Goal: Transaction & Acquisition: Register for event/course

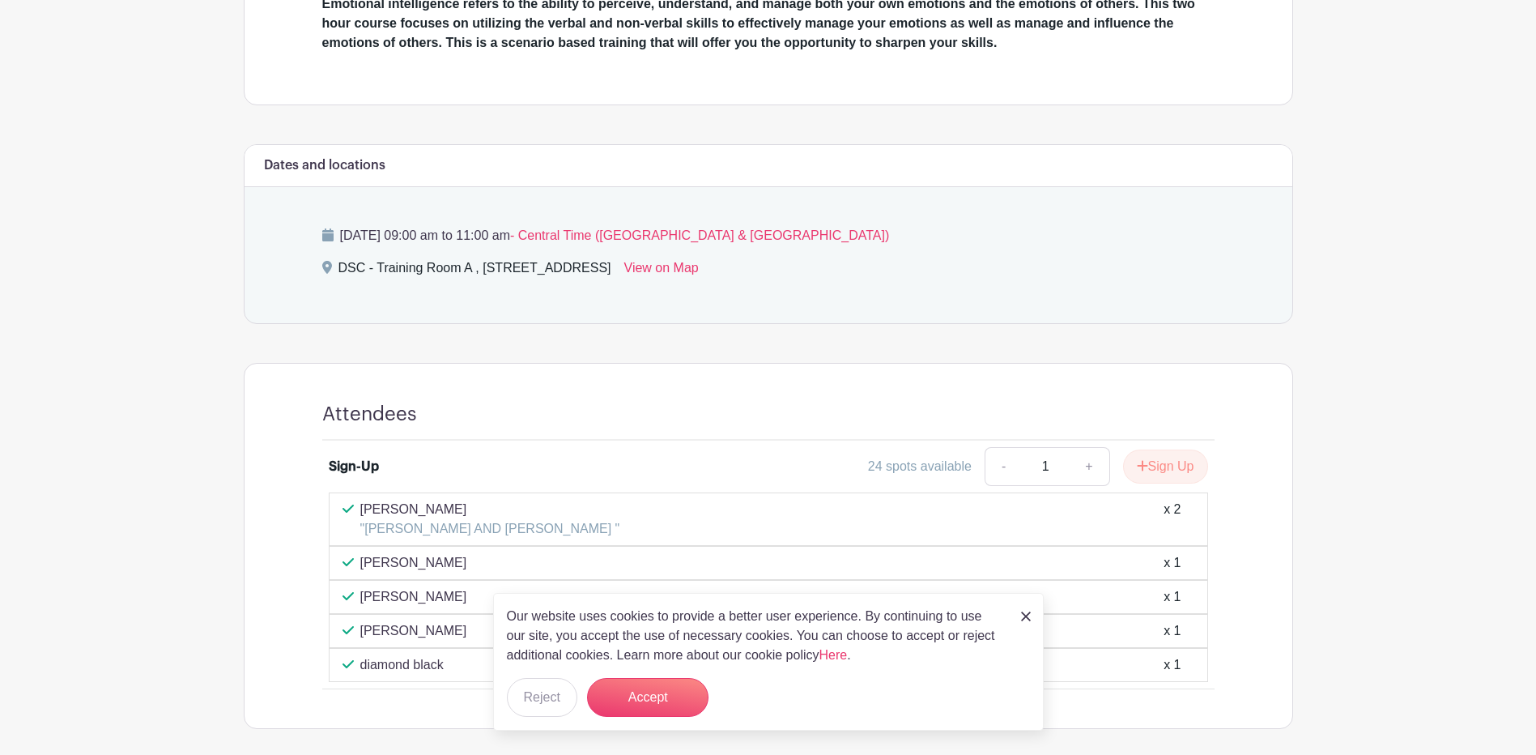
scroll to position [630, 0]
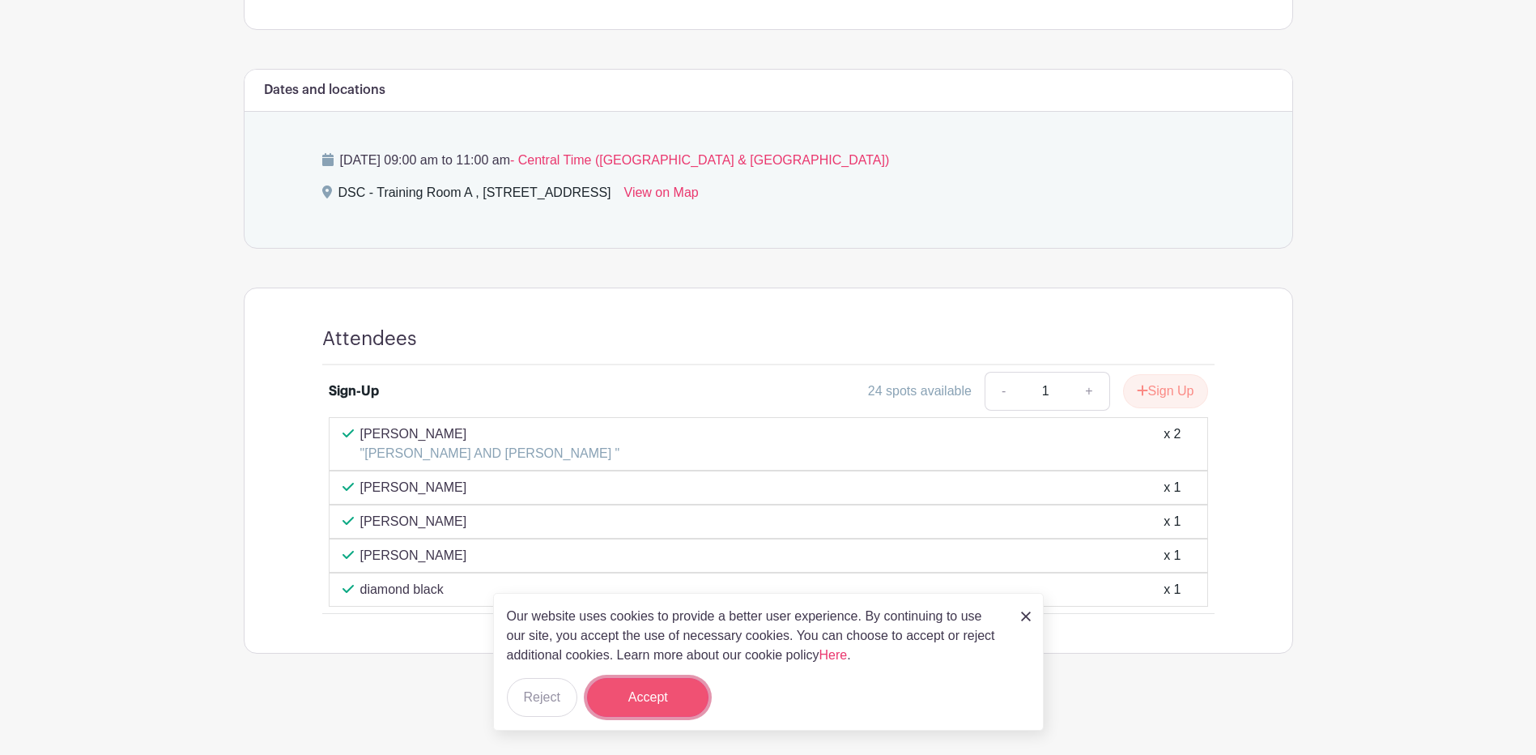
click at [657, 705] on button "Accept" at bounding box center [647, 697] width 121 height 39
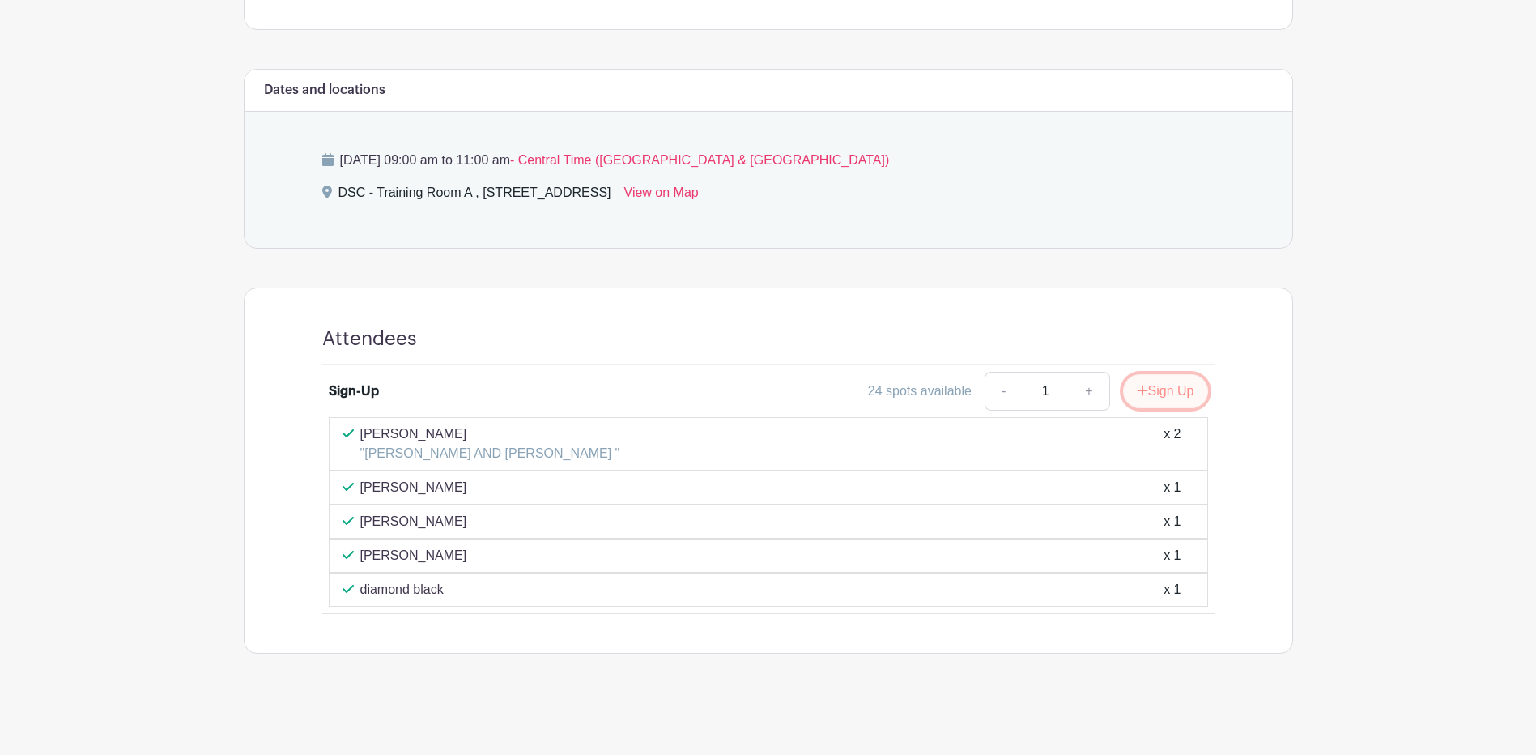
click at [1171, 399] on button "Sign Up" at bounding box center [1165, 391] width 85 height 34
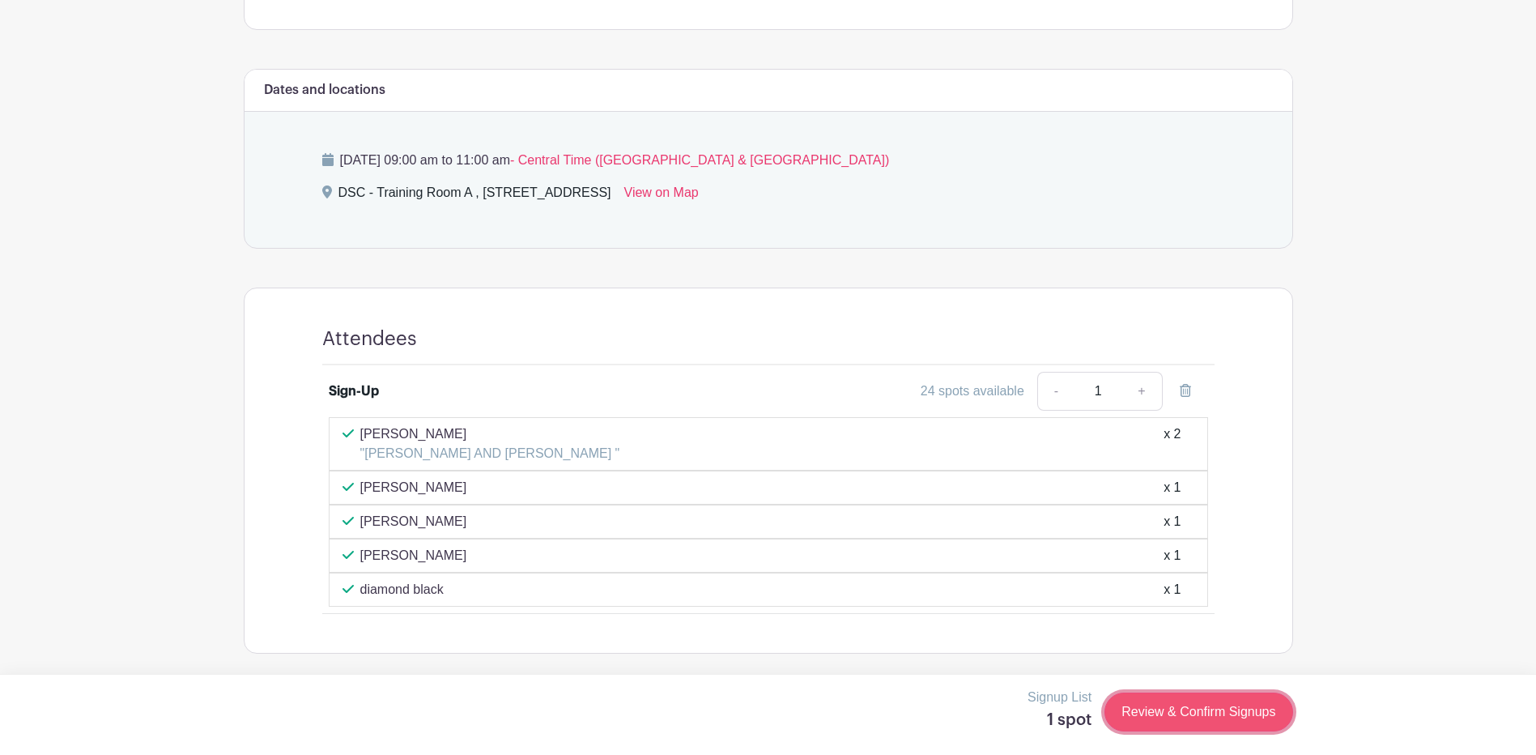
click at [1162, 714] on link "Review & Confirm Signups" at bounding box center [1198, 711] width 188 height 39
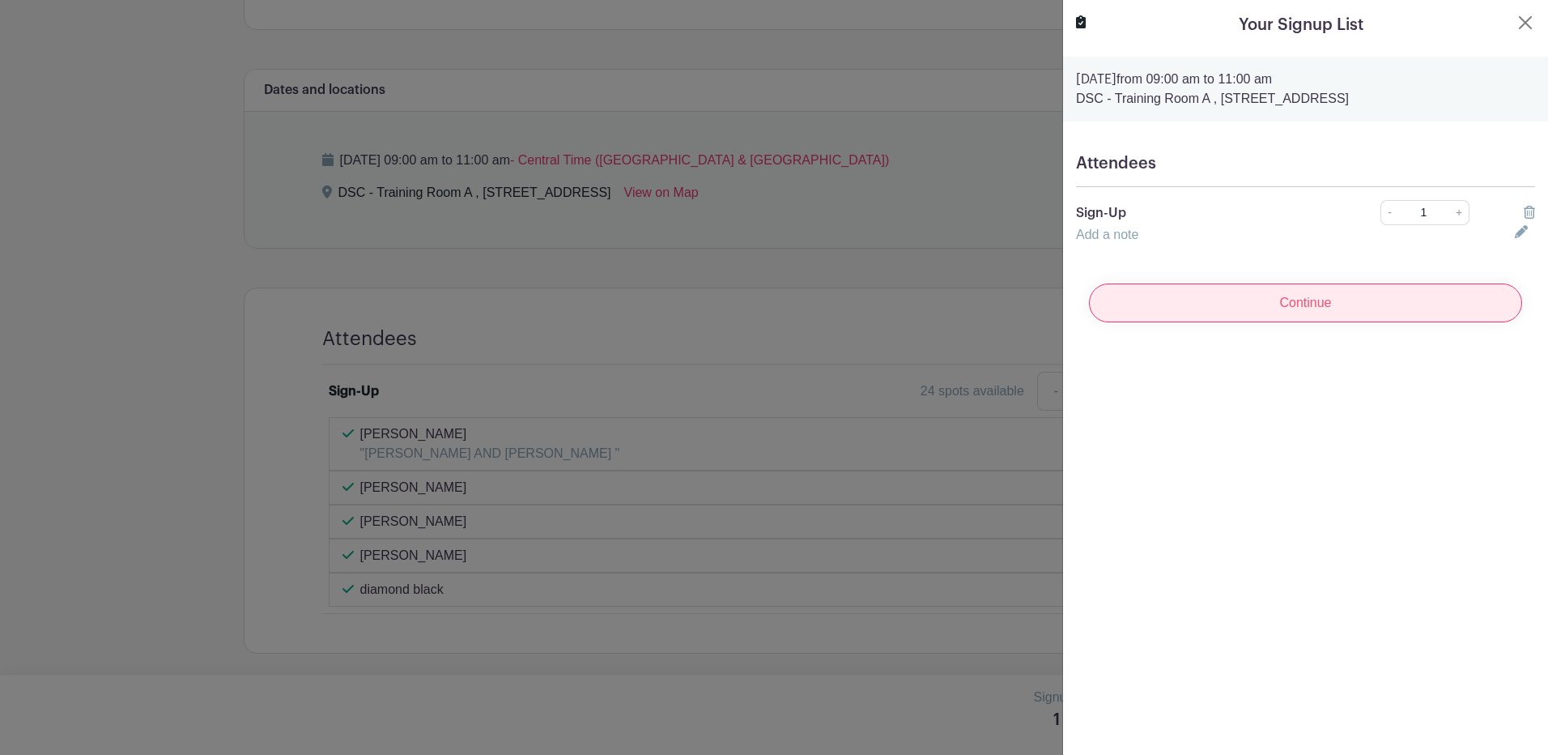
click at [1297, 301] on input "Continue" at bounding box center [1305, 302] width 433 height 39
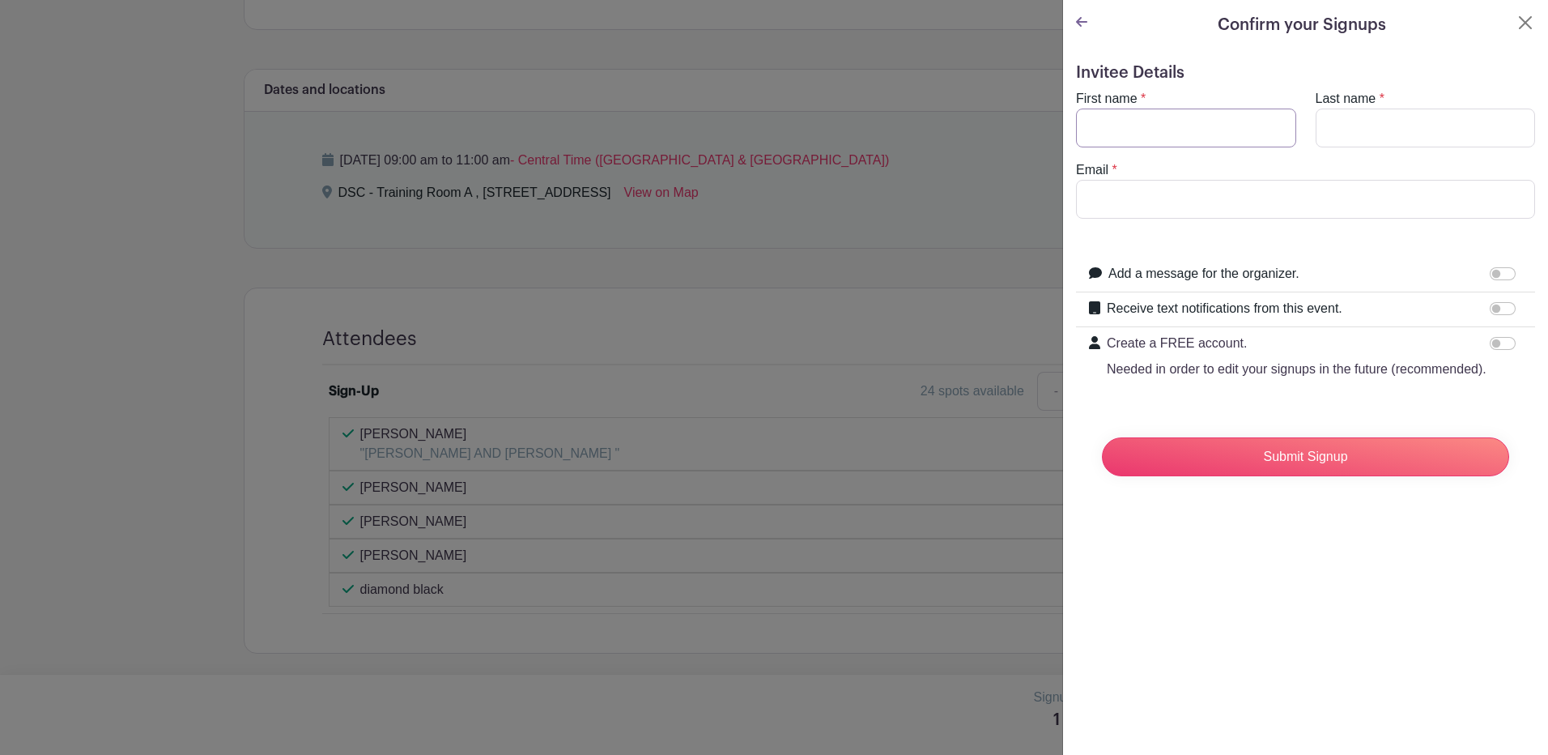
click at [1110, 139] on input "First name" at bounding box center [1186, 127] width 220 height 39
type input "p"
type input "[PERSON_NAME]"
type input "[EMAIL_ADDRESS][DOMAIN_NAME]"
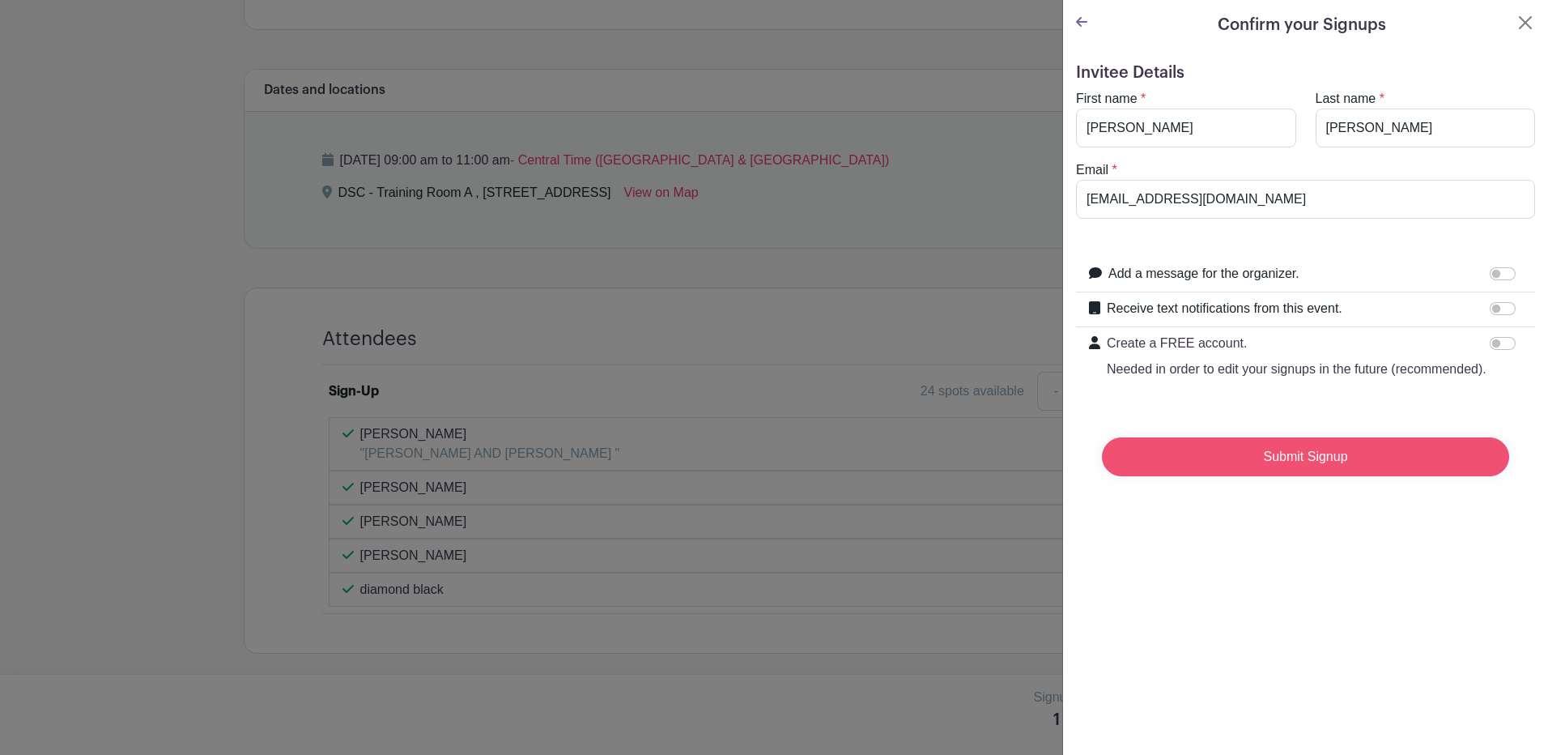
click at [1201, 476] on input "Submit Signup" at bounding box center [1305, 456] width 407 height 39
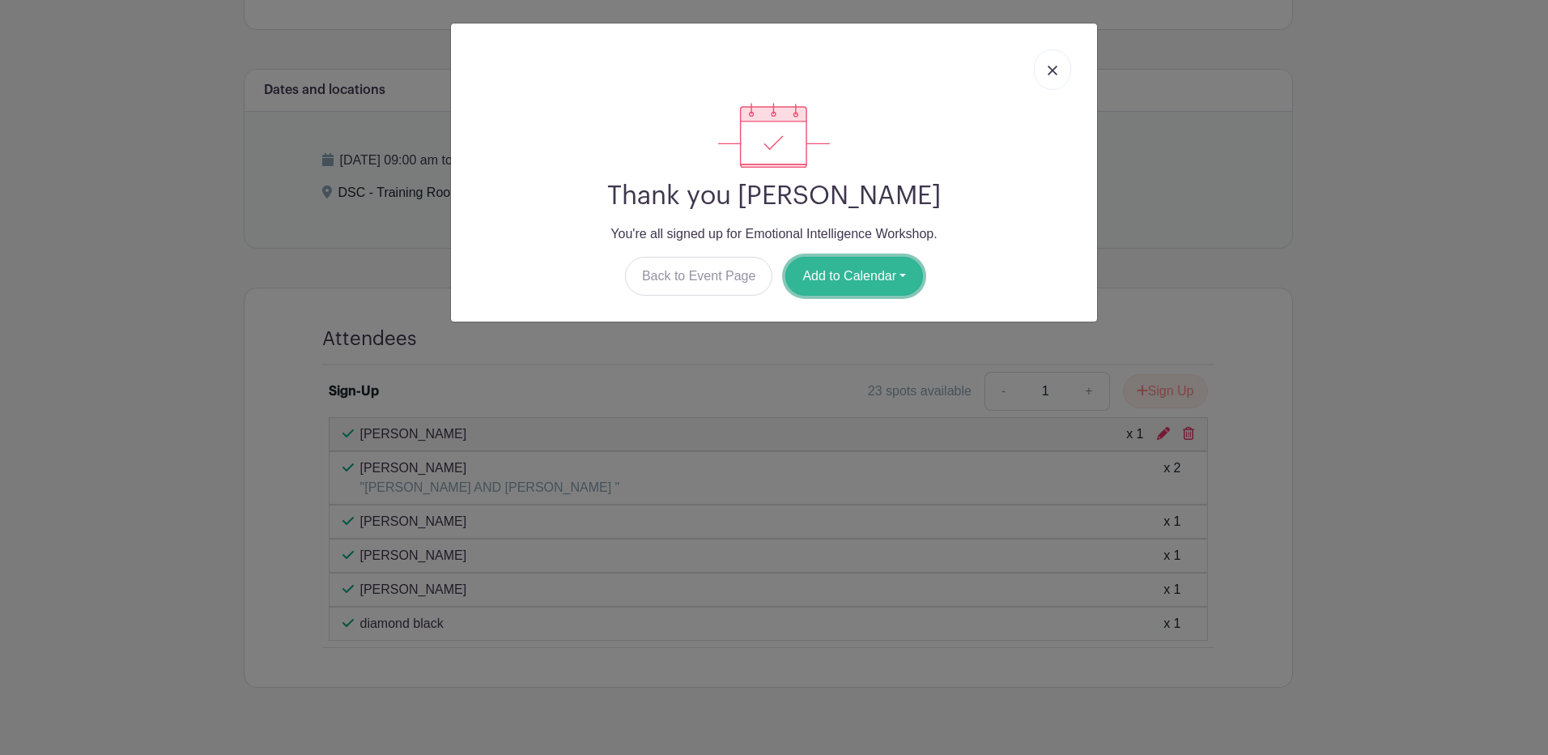
click at [891, 277] on button "Add to Calendar" at bounding box center [854, 276] width 138 height 39
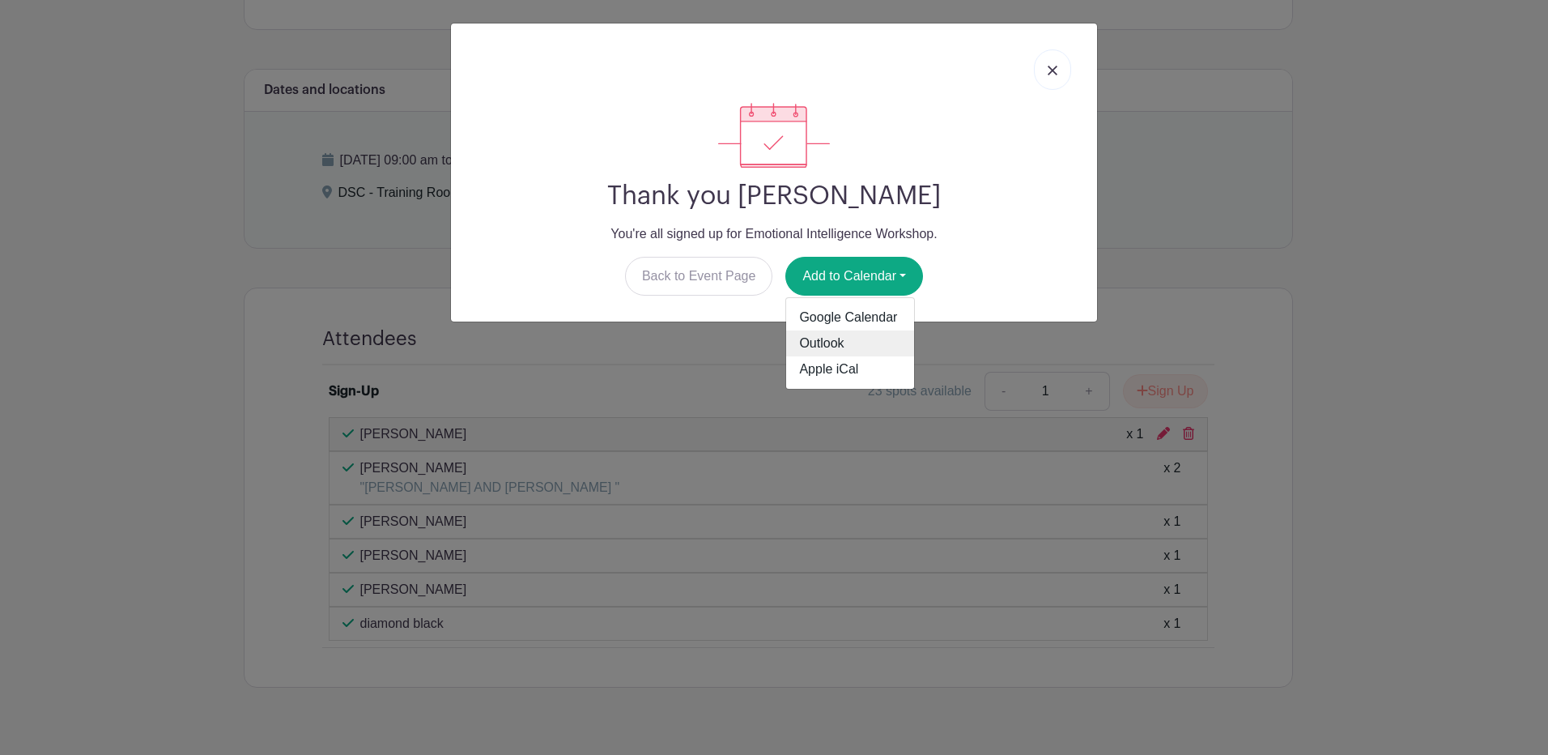
click at [818, 345] on link "Outlook" at bounding box center [850, 343] width 128 height 26
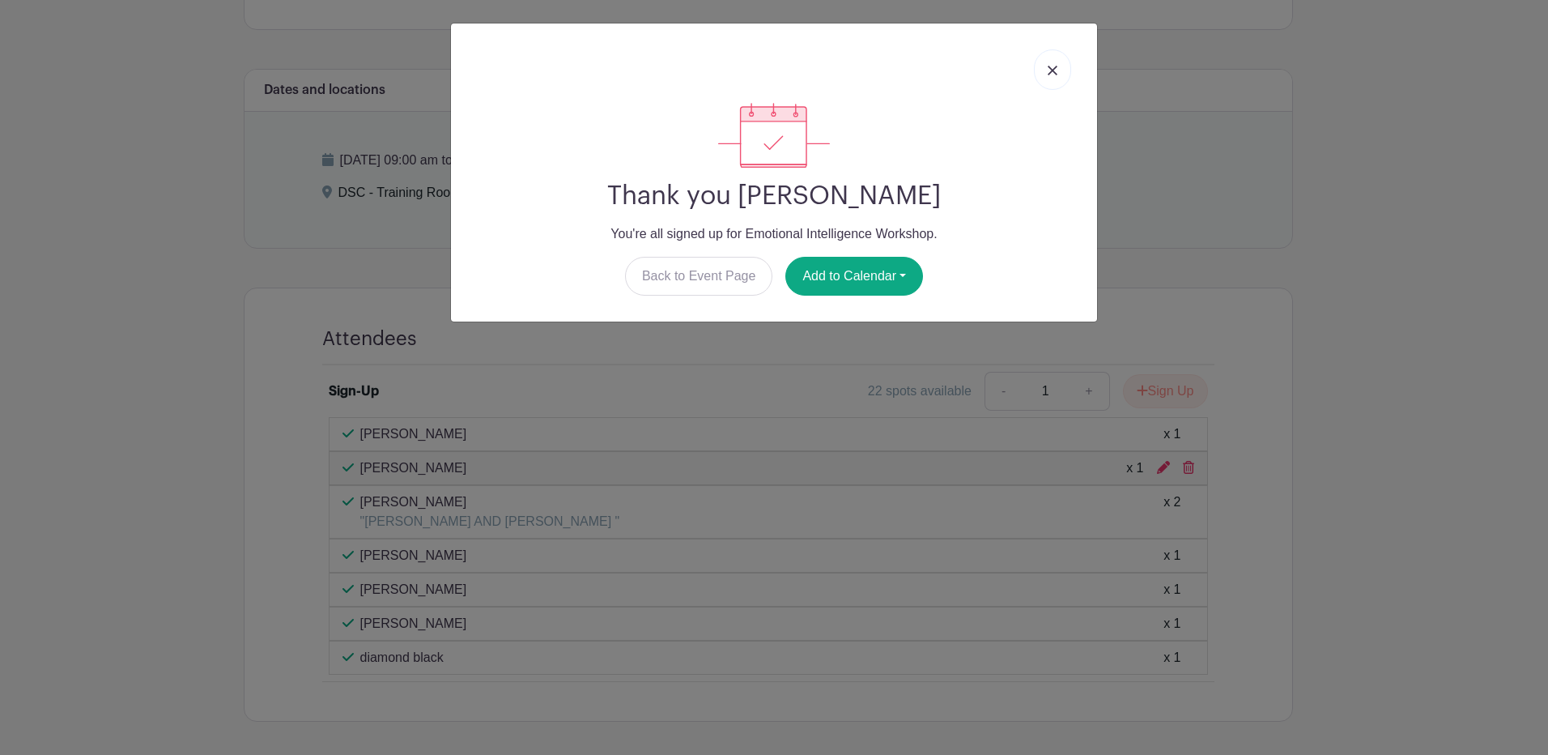
click at [1055, 77] on link at bounding box center [1052, 69] width 37 height 40
